Goal: Navigation & Orientation: Understand site structure

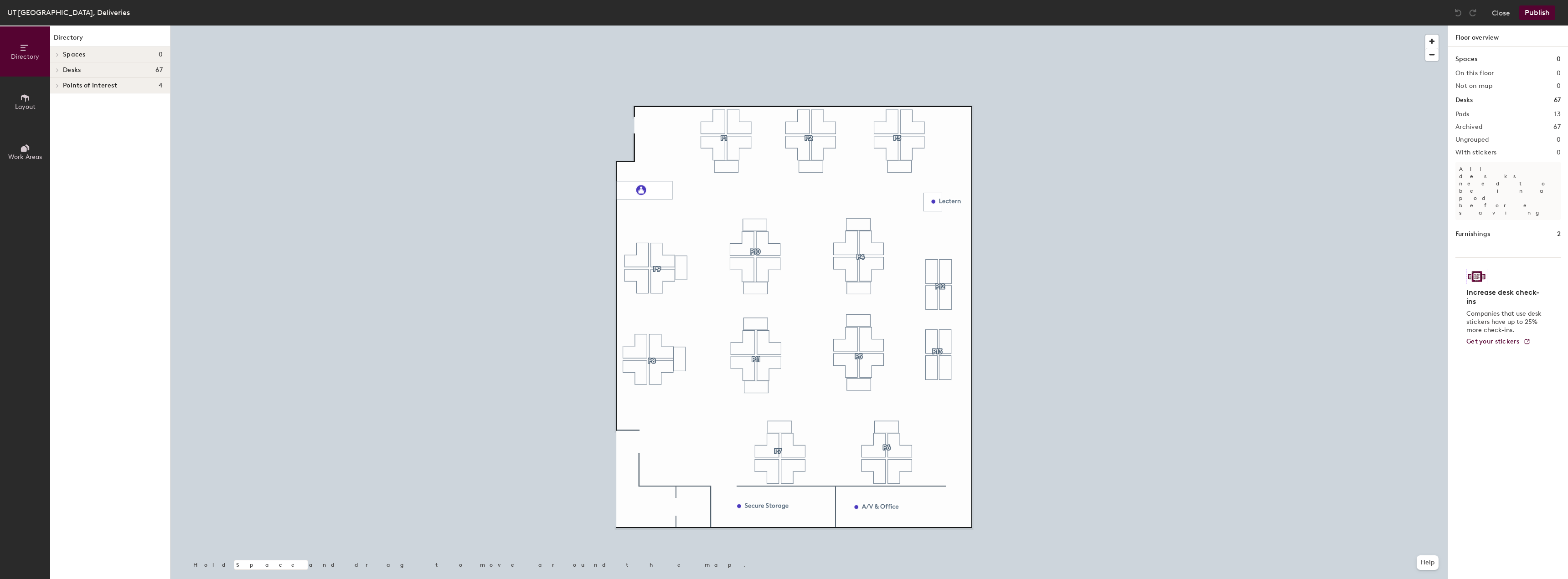
click at [61, 83] on div at bounding box center [55, 85] width 12 height 15
click at [57, 72] on icon at bounding box center [57, 70] width 2 height 4
click at [24, 99] on icon at bounding box center [25, 98] width 10 height 10
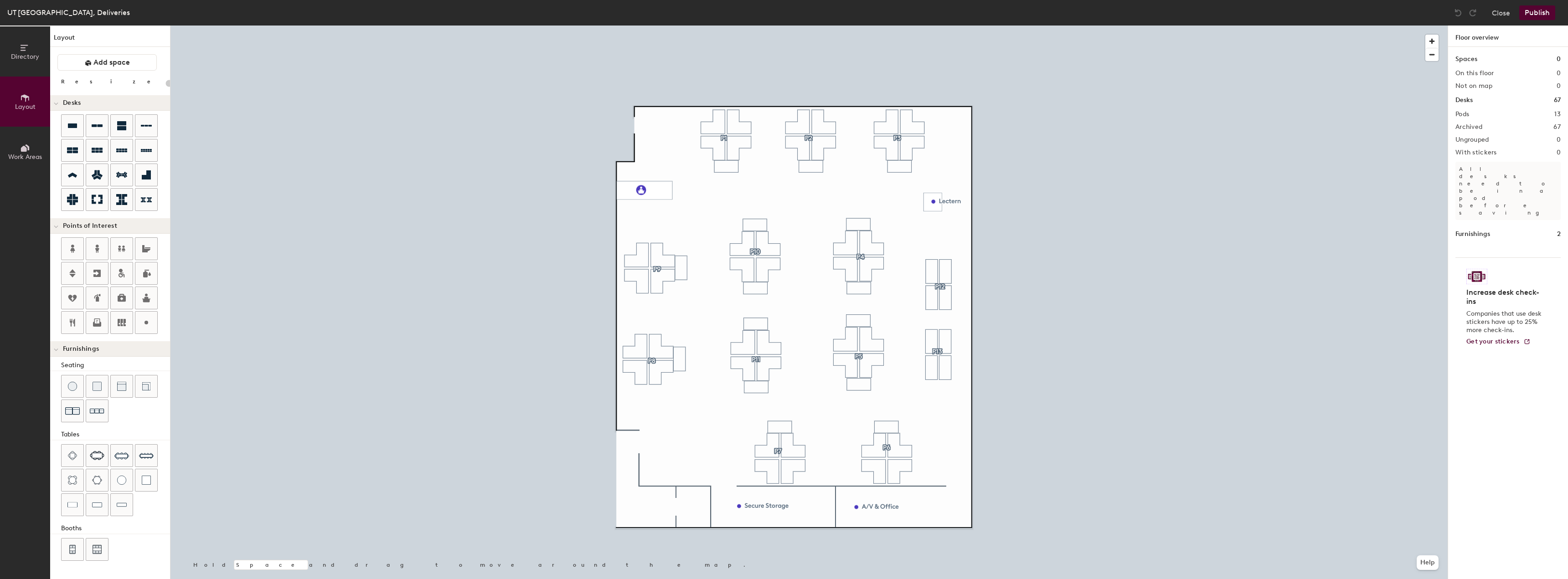
click at [35, 147] on button "Work Areas" at bounding box center [25, 151] width 50 height 50
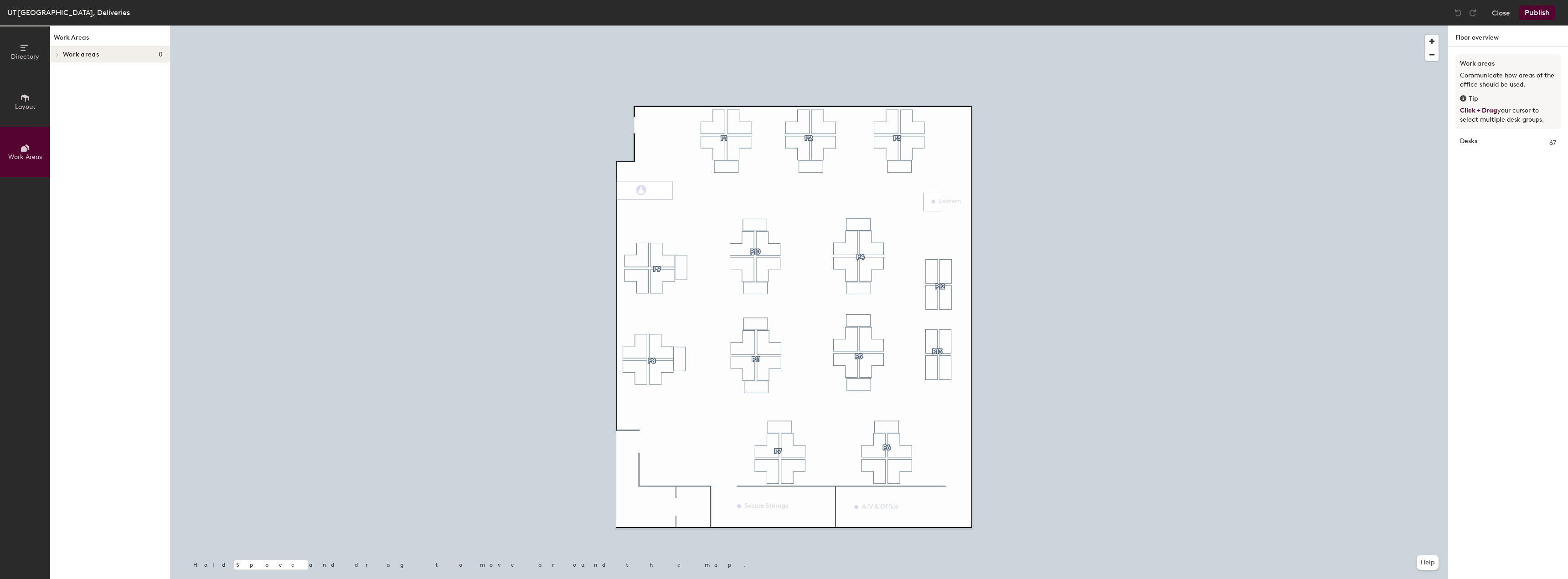
click at [61, 50] on div at bounding box center [55, 54] width 12 height 15
click at [57, 57] on icon at bounding box center [55, 55] width 4 height 4
click at [27, 54] on span "Directory" at bounding box center [25, 57] width 28 height 8
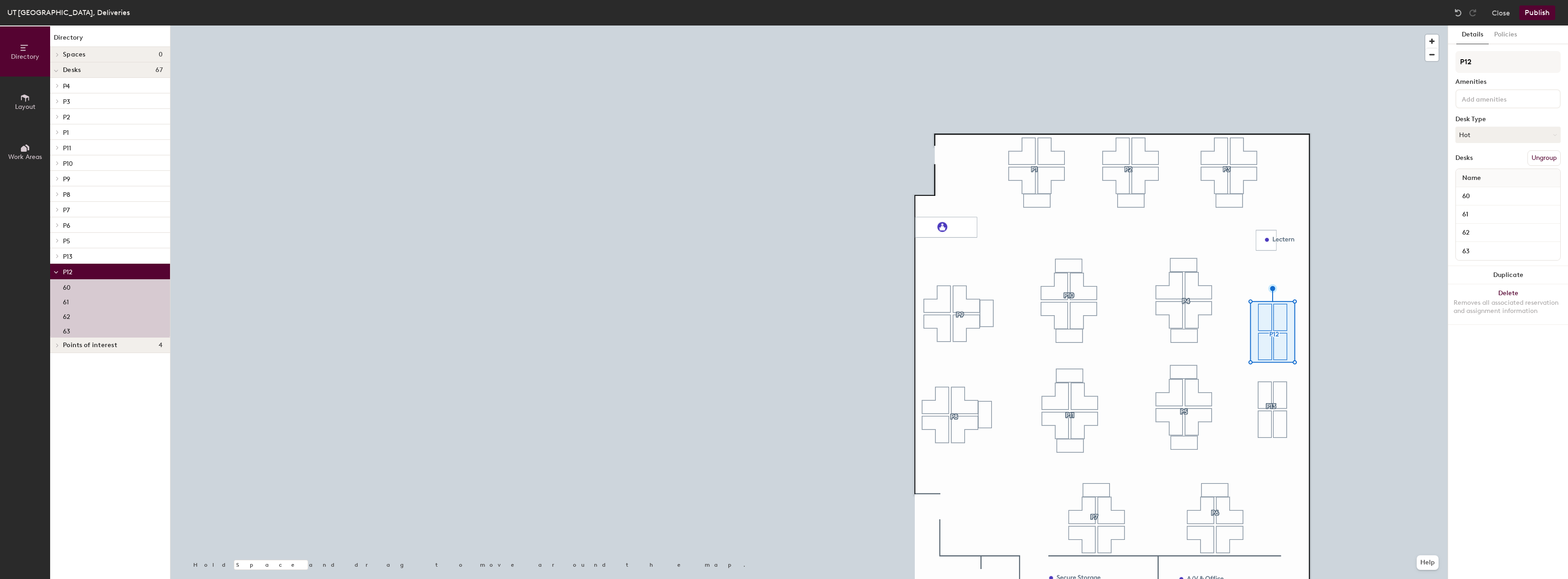
click at [968, 26] on div at bounding box center [809, 26] width 1277 height 0
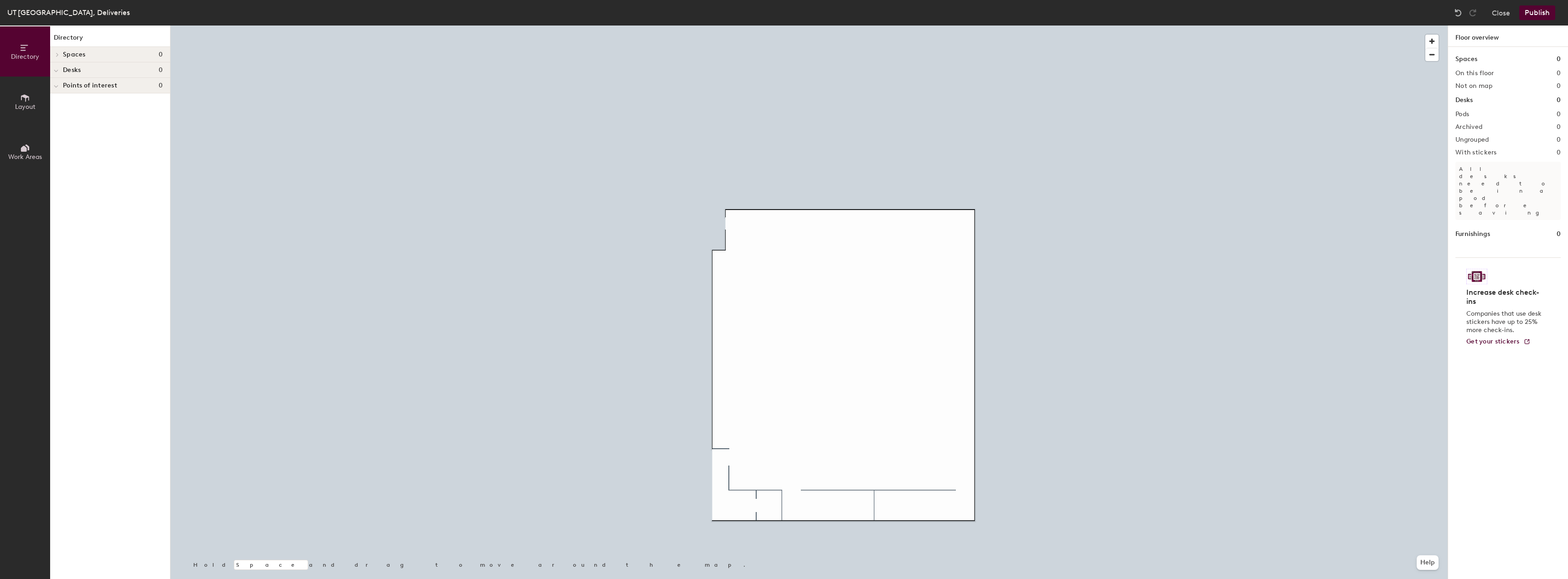
click at [18, 96] on button "Layout" at bounding box center [25, 102] width 50 height 50
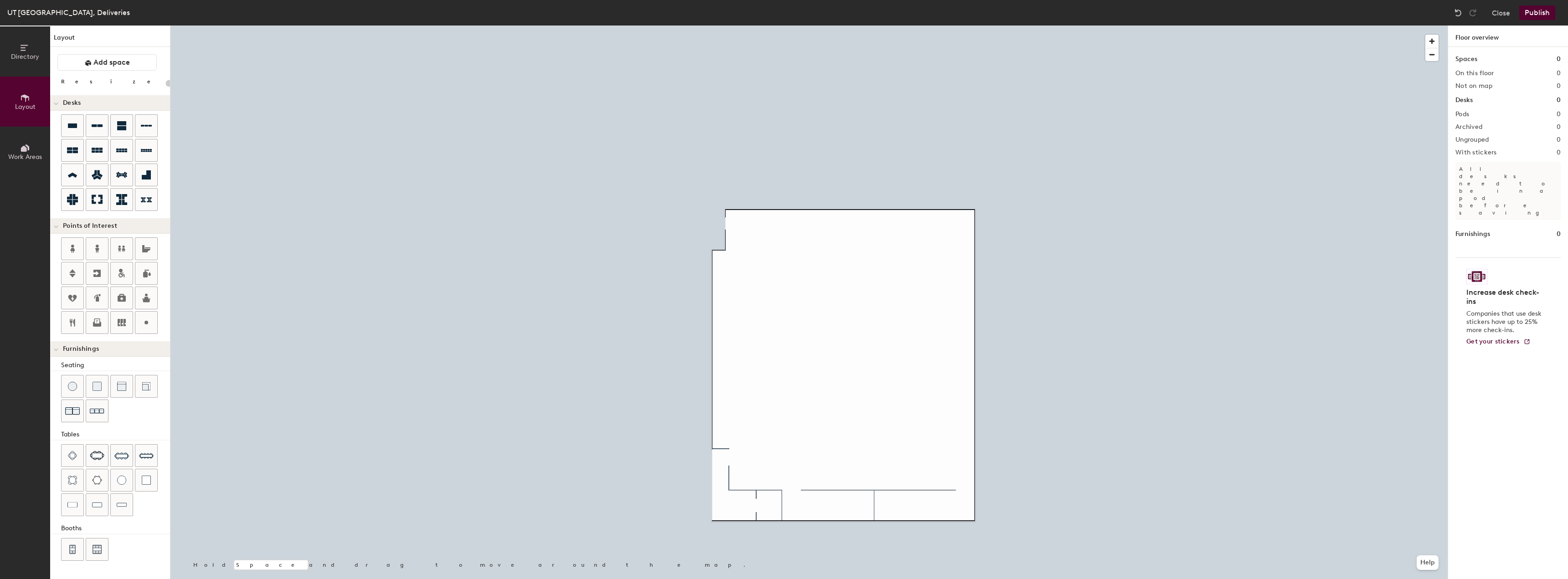
click at [27, 158] on span "Work Areas" at bounding box center [24, 157] width 33 height 8
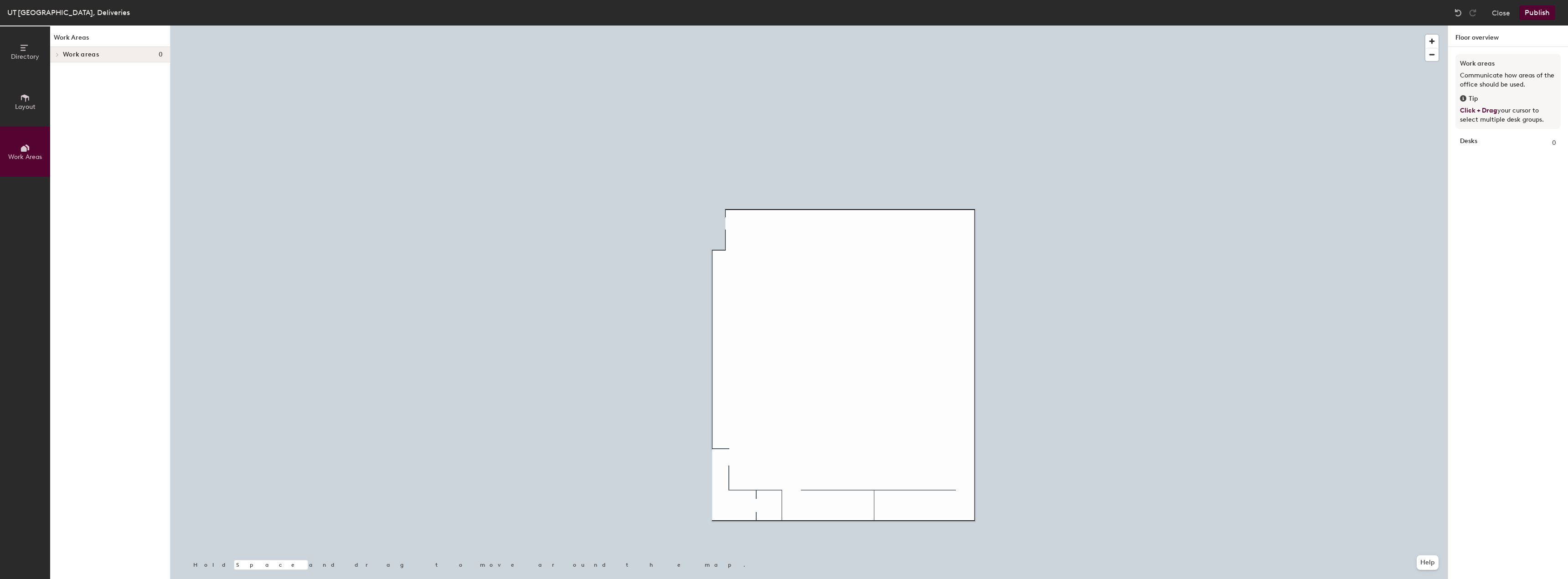
click at [30, 106] on span "Layout" at bounding box center [26, 106] width 21 height 8
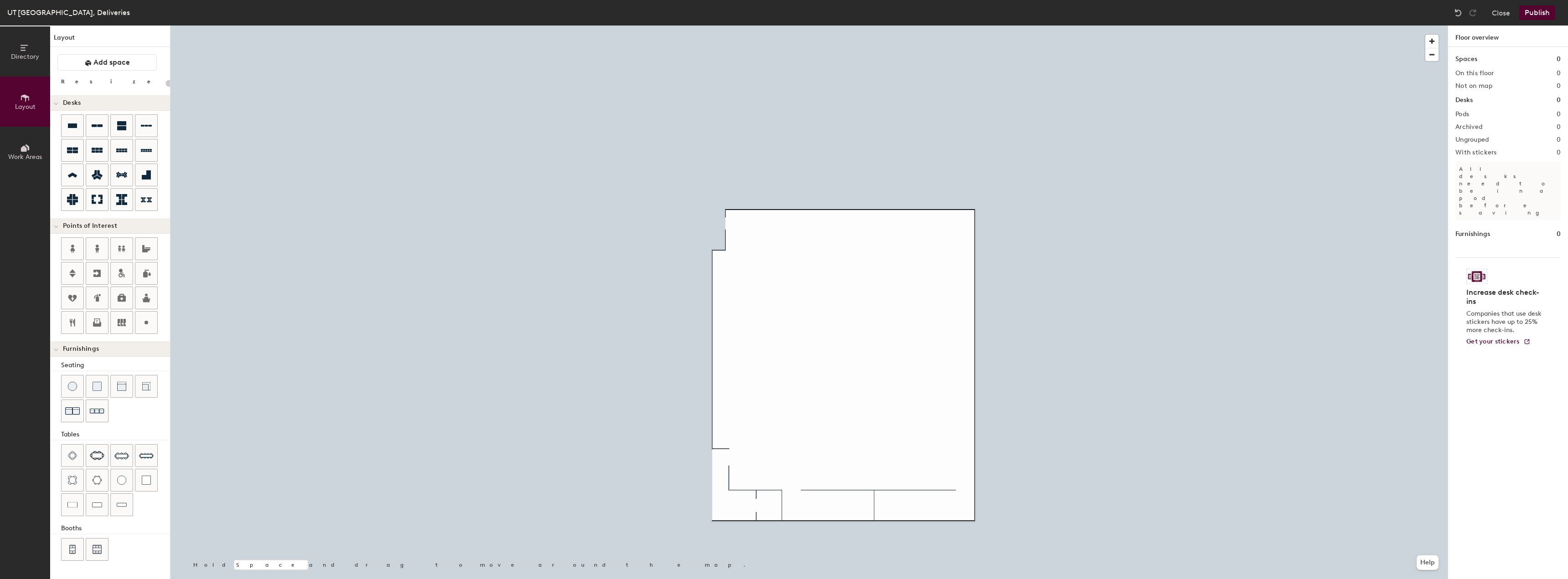
click at [37, 57] on span "Directory" at bounding box center [25, 57] width 28 height 8
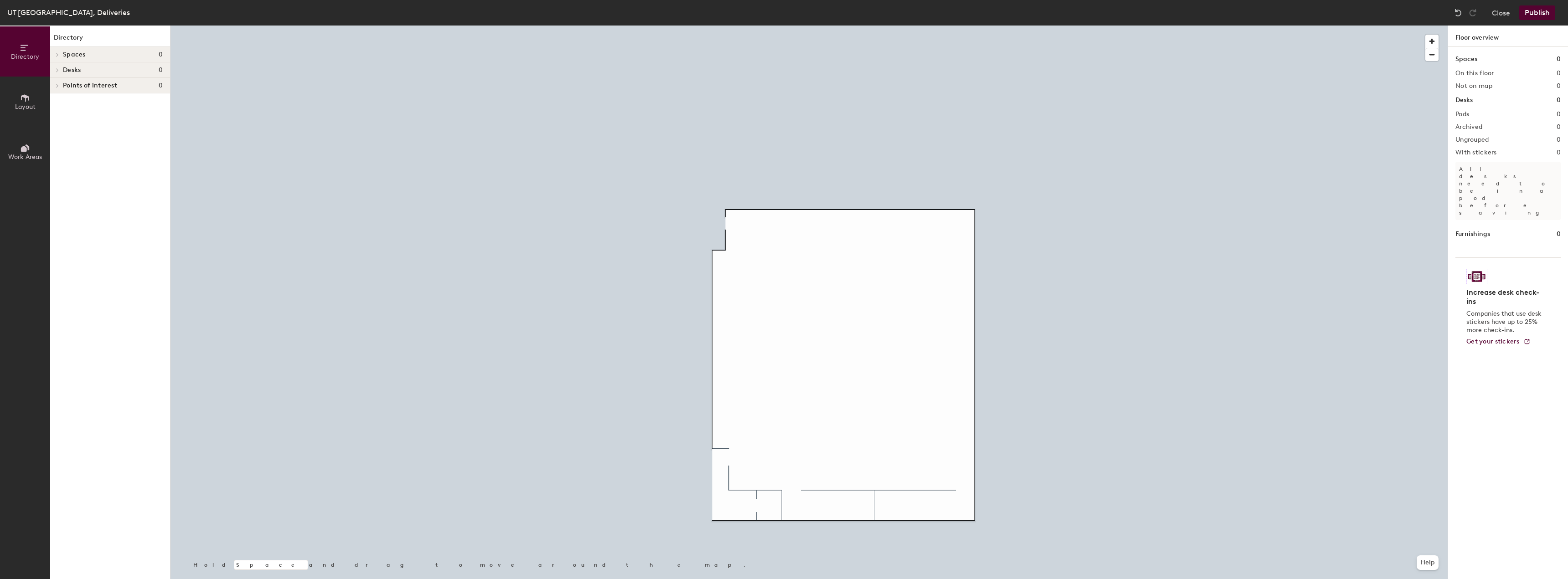
click at [63, 52] on span "Spaces" at bounding box center [74, 55] width 23 height 7
click at [1496, 13] on button "Close" at bounding box center [1501, 13] width 18 height 15
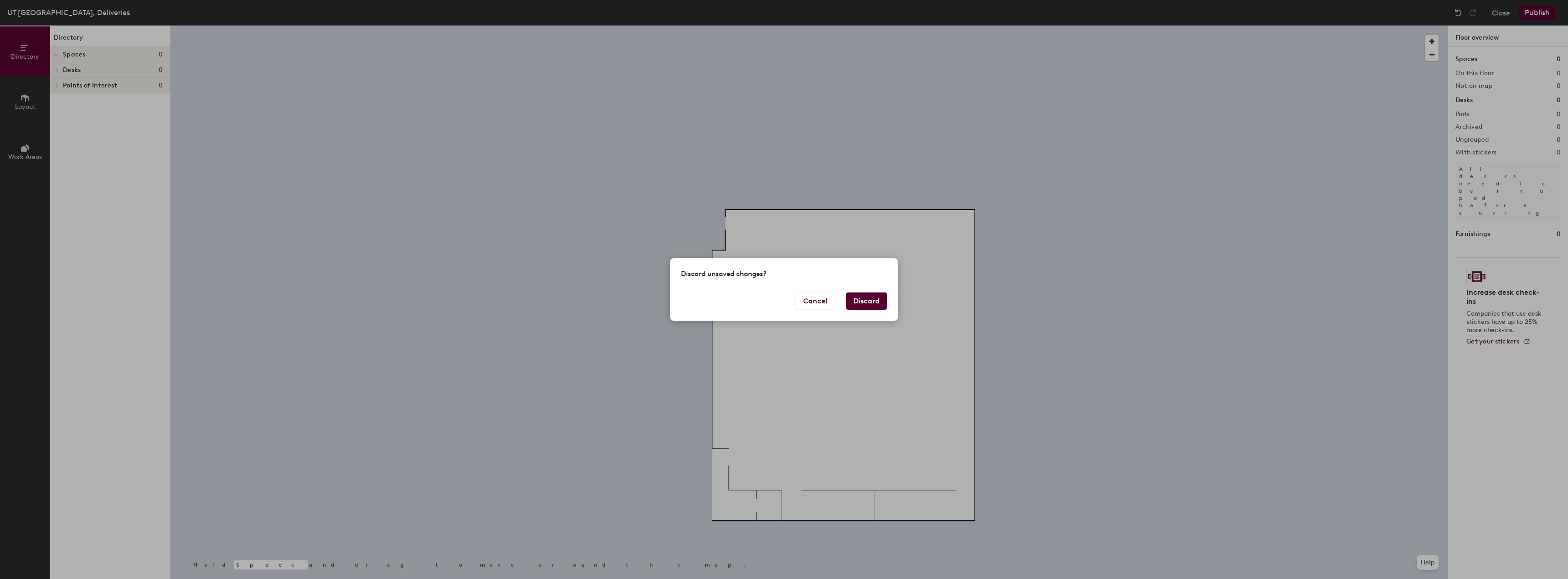
click at [870, 299] on button "Discard" at bounding box center [866, 301] width 41 height 17
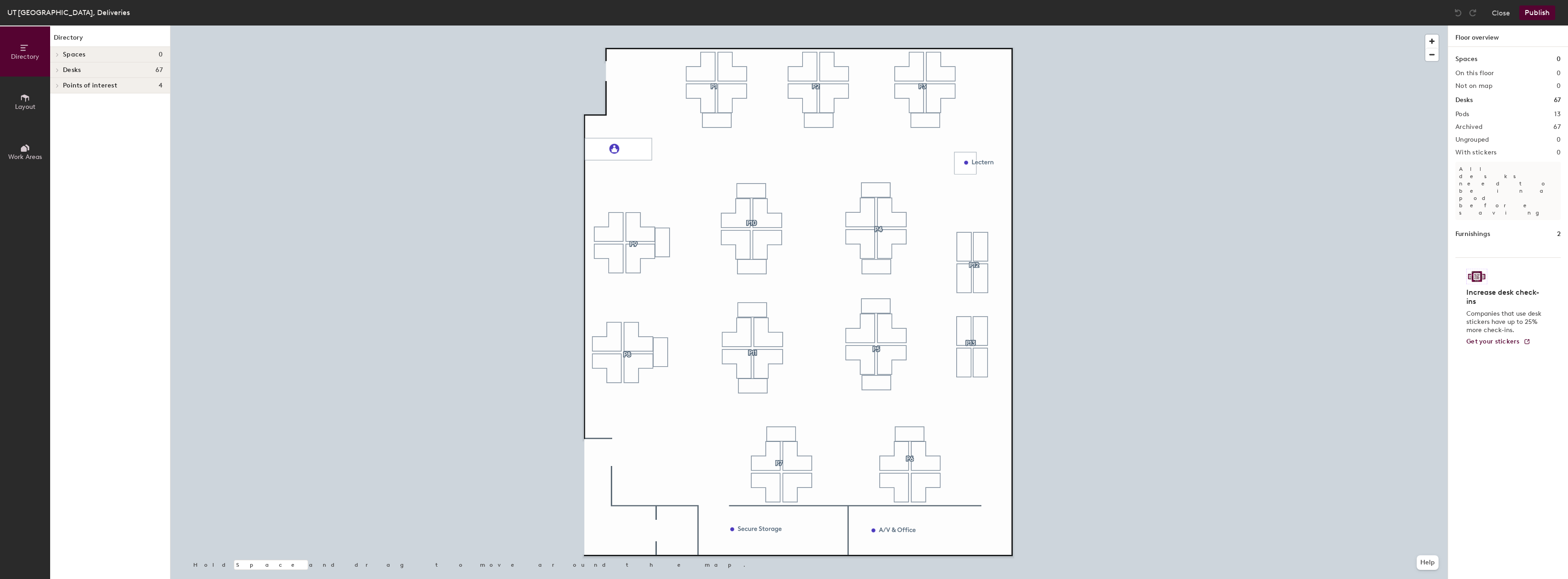
click at [77, 13] on div "UT [GEOGRAPHIC_DATA], Deliveries" at bounding box center [68, 12] width 122 height 12
click at [1500, 15] on button "Close" at bounding box center [1501, 13] width 18 height 15
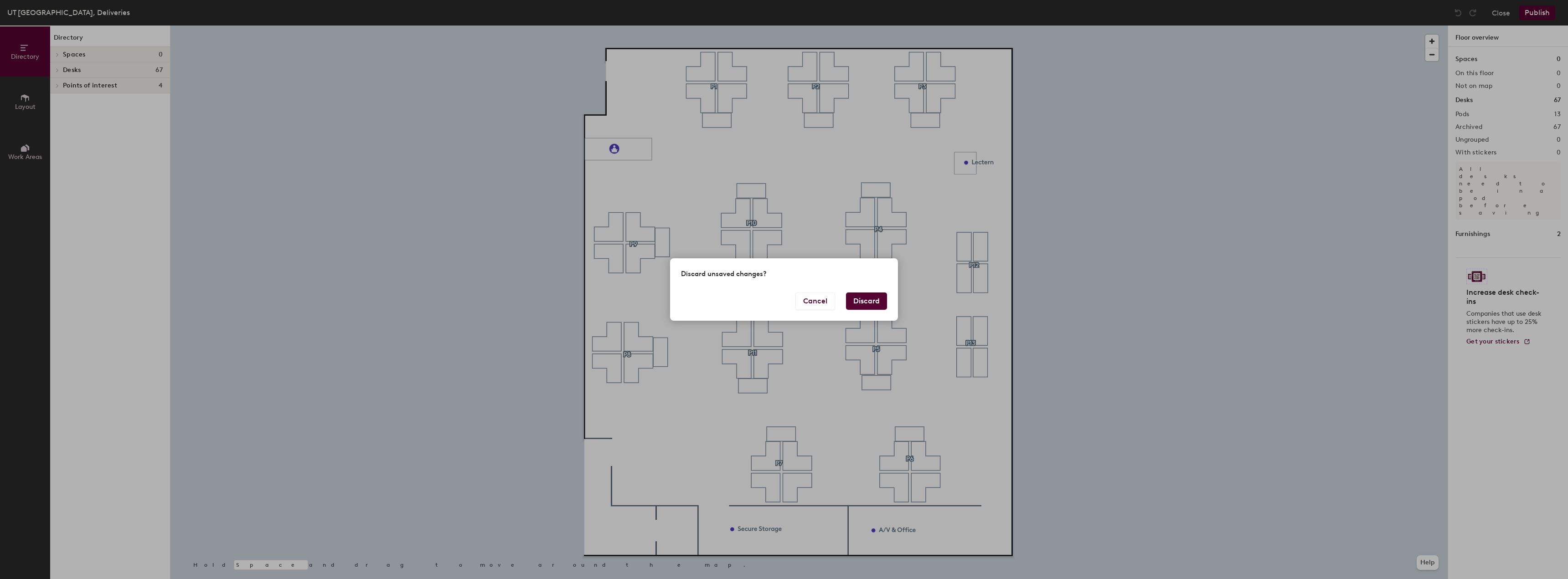
click at [859, 303] on button "Discard" at bounding box center [866, 301] width 41 height 17
